Goal: Navigation & Orientation: Find specific page/section

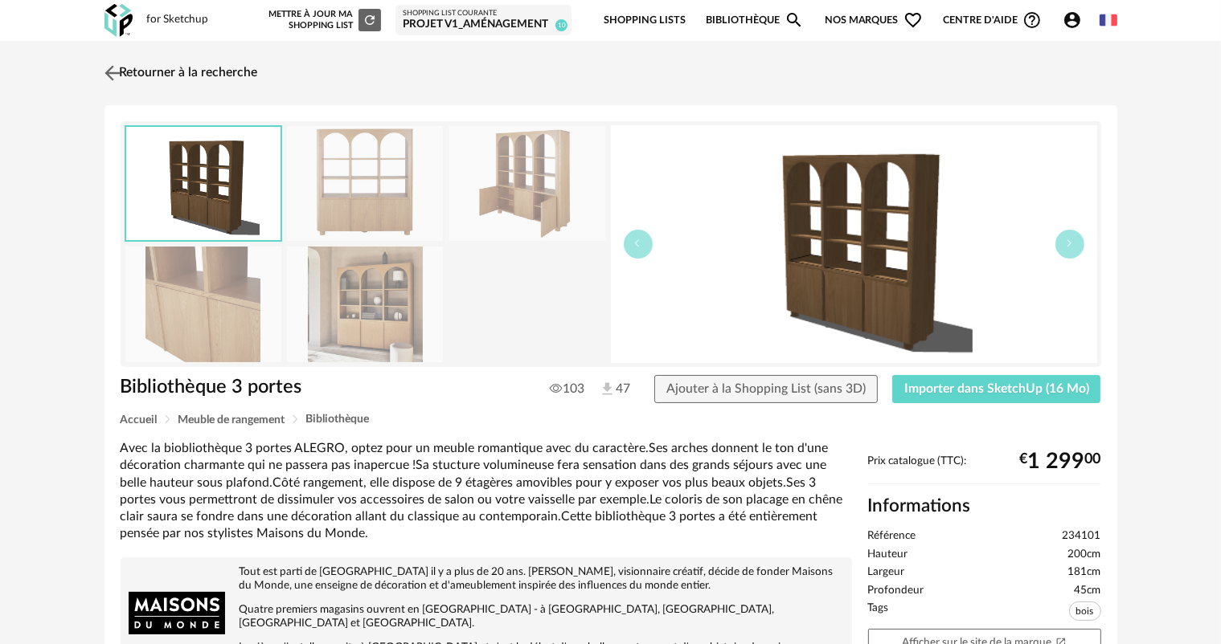
click at [147, 60] on link "Retourner à la recherche" at bounding box center [179, 72] width 158 height 35
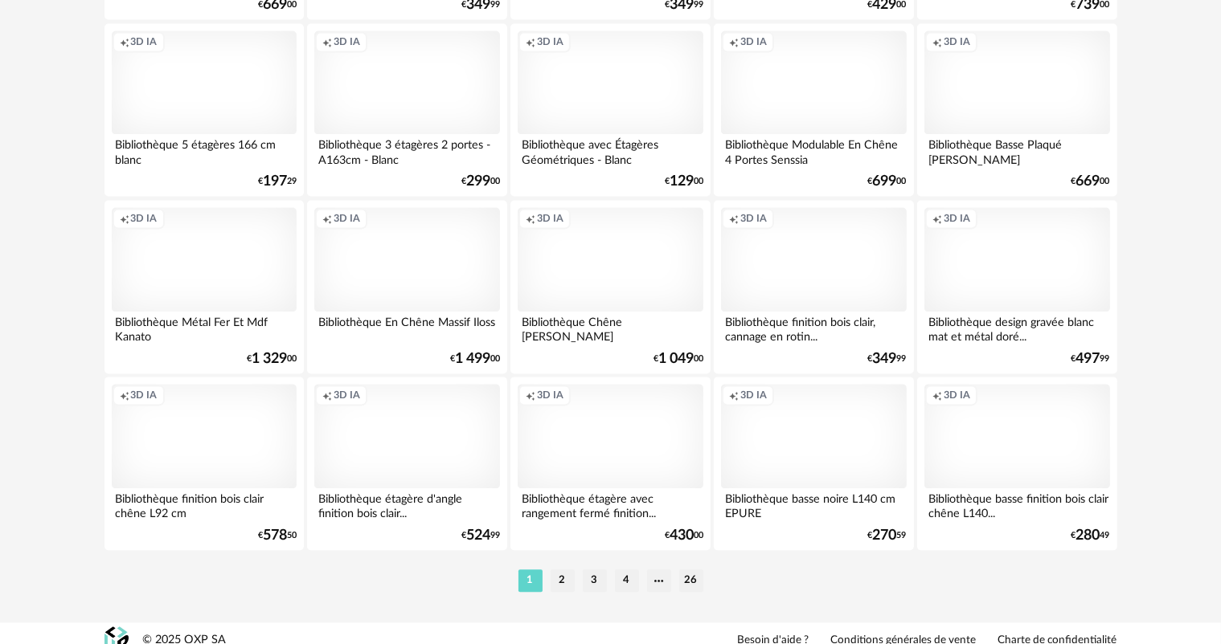
scroll to position [3309, 0]
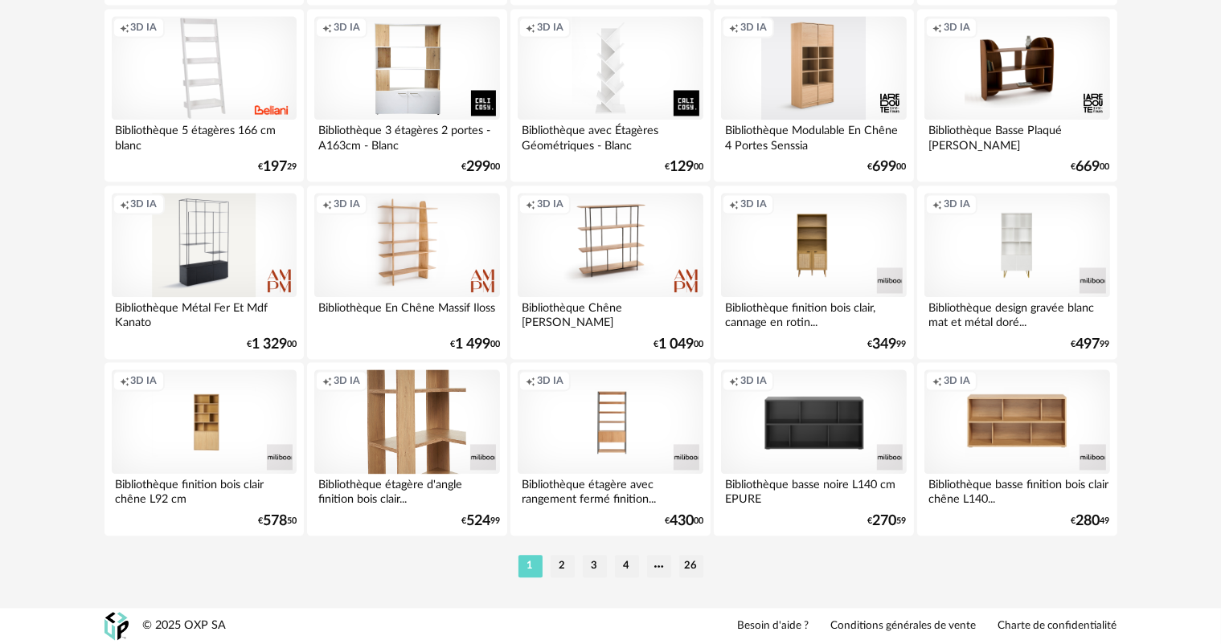
click at [442, 452] on div "Creation icon 3D IA" at bounding box center [406, 422] width 185 height 104
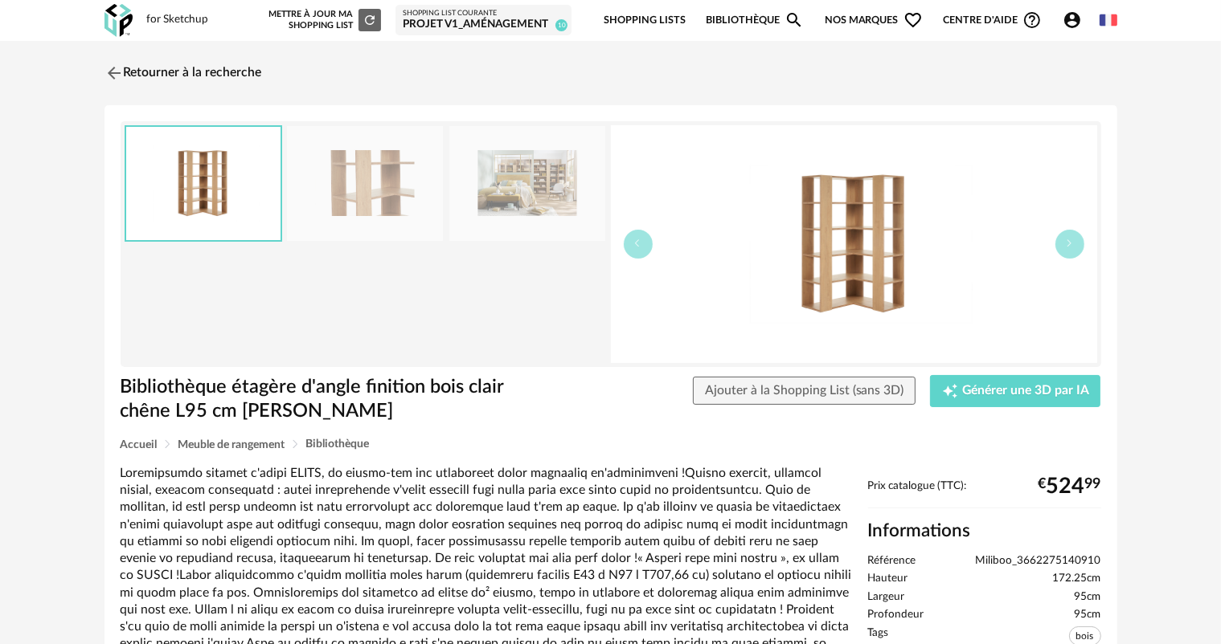
click at [361, 197] on img at bounding box center [365, 183] width 156 height 115
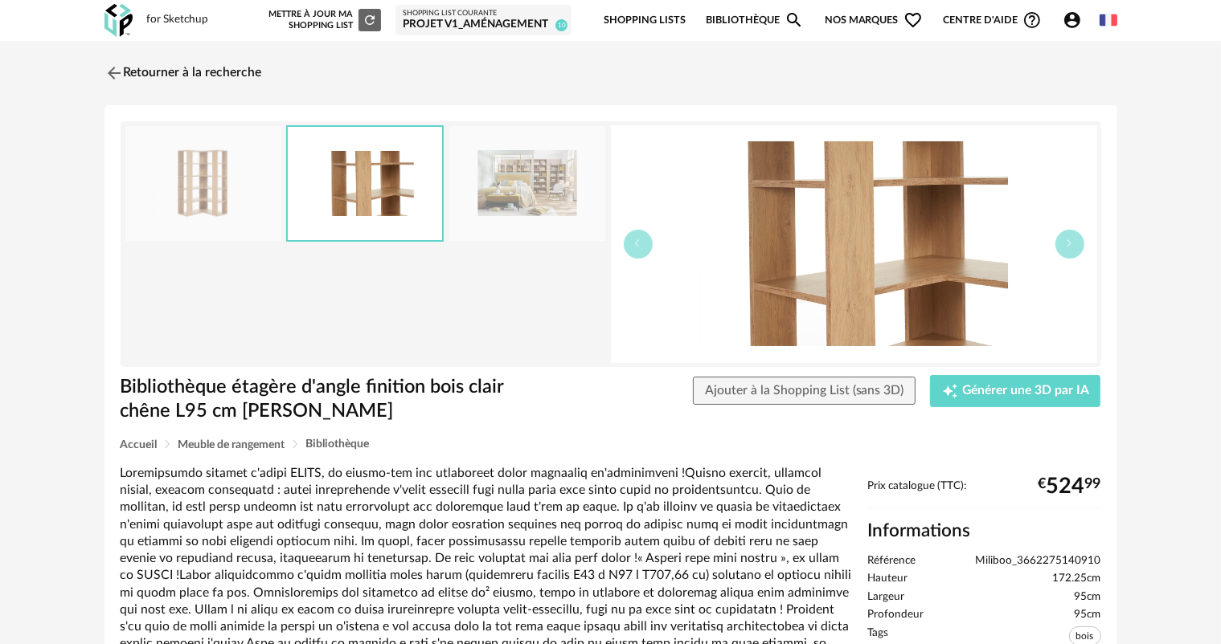
click at [482, 197] on img at bounding box center [527, 183] width 156 height 115
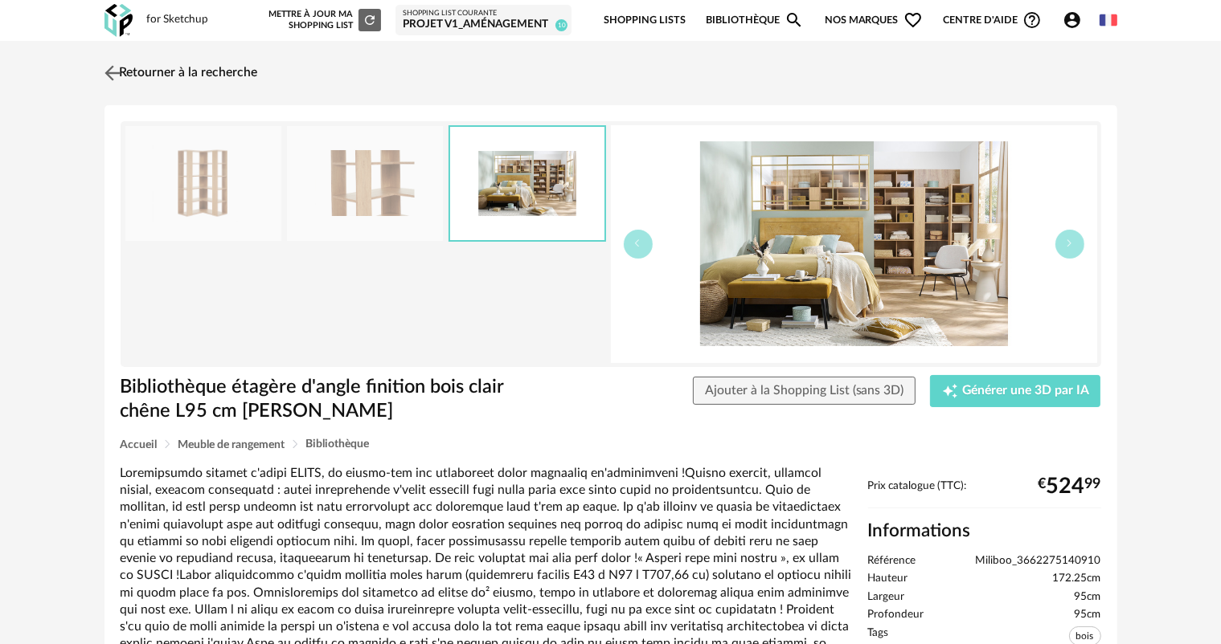
click at [145, 72] on link "Retourner à la recherche" at bounding box center [179, 72] width 158 height 35
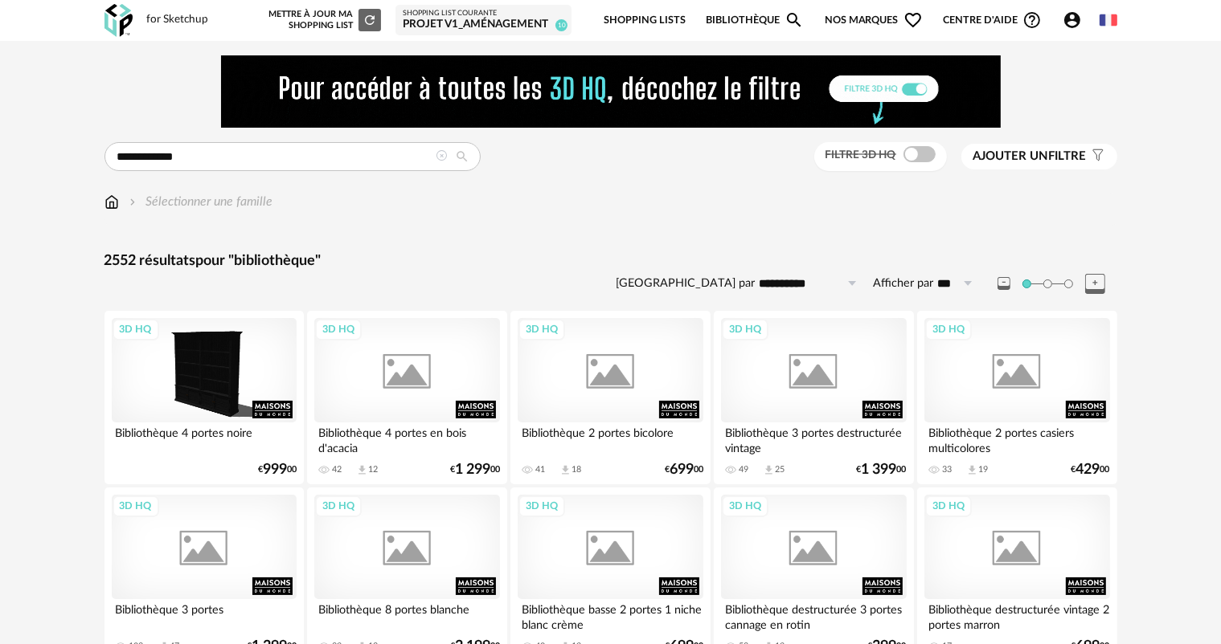
scroll to position [3309, 0]
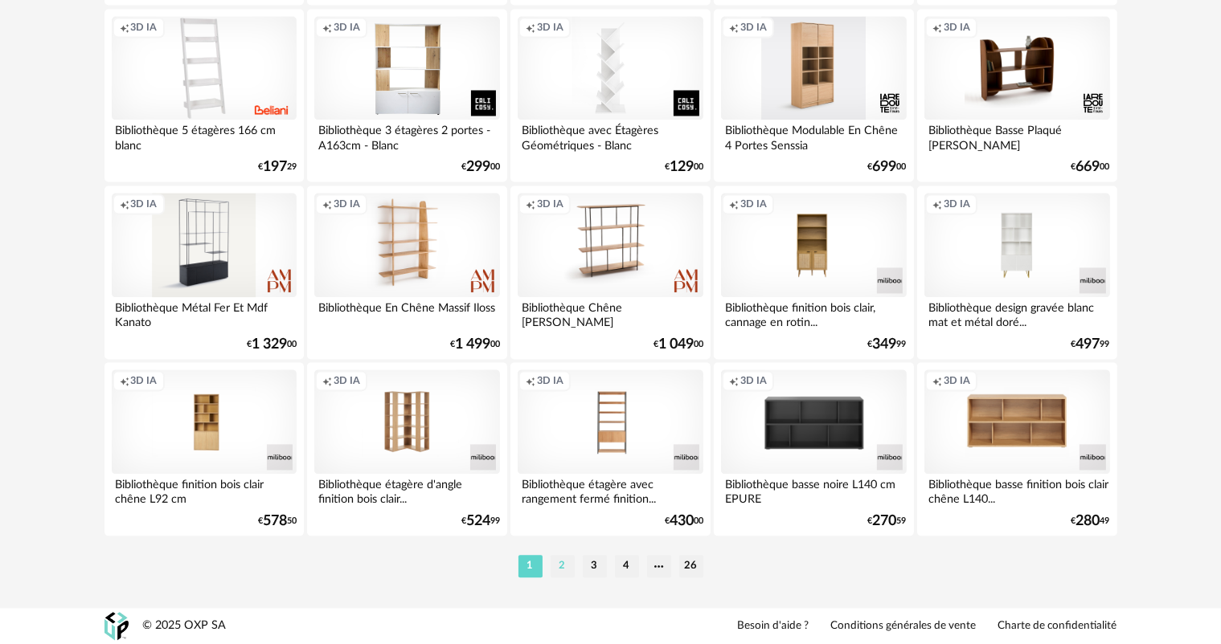
click at [565, 567] on li "2" at bounding box center [562, 566] width 24 height 23
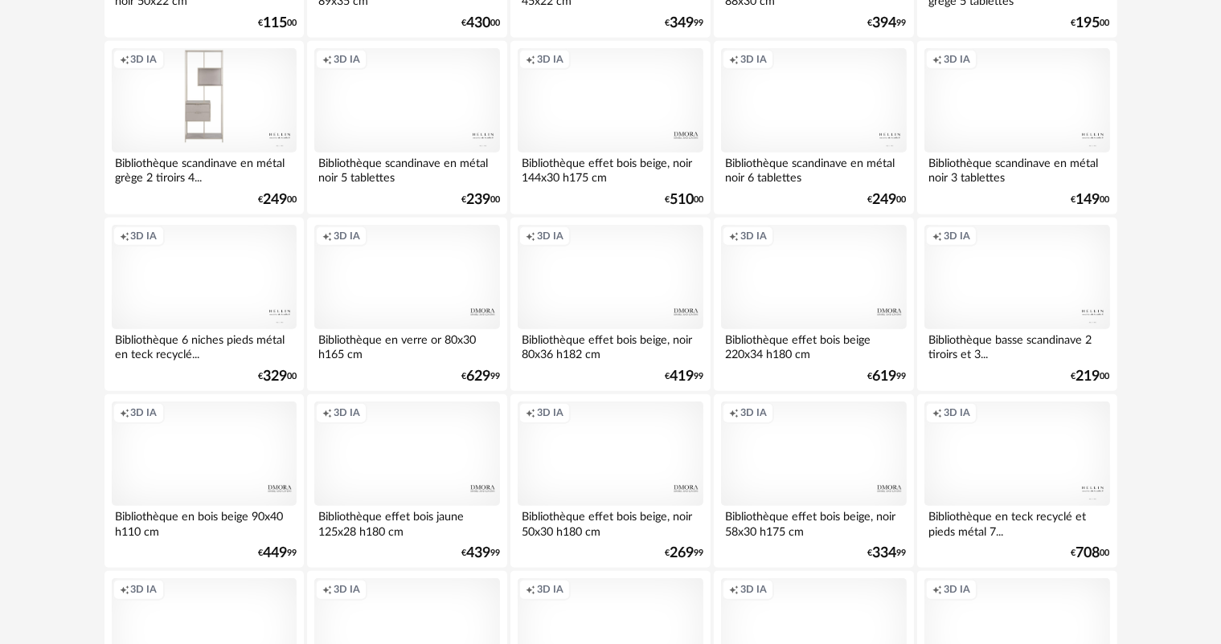
scroll to position [1688, 0]
